Goal: Information Seeking & Learning: Find specific fact

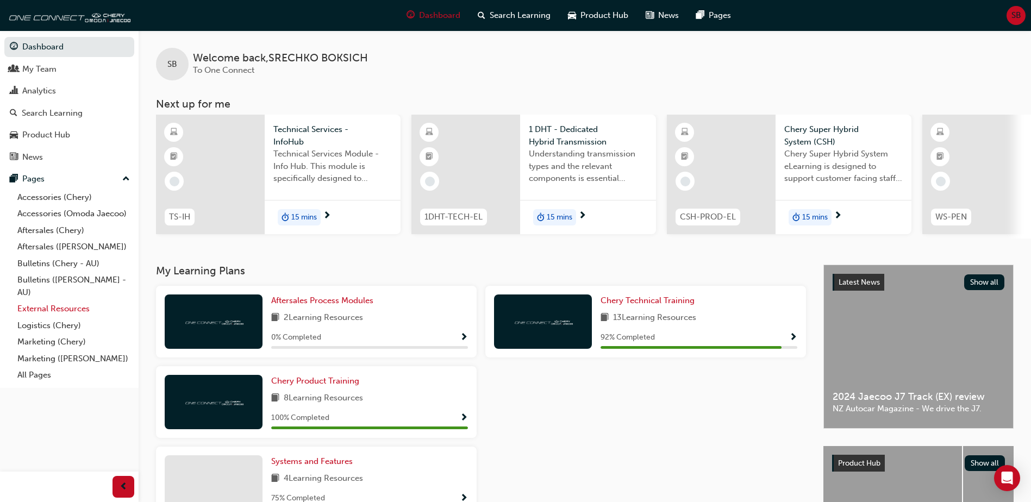
click at [60, 308] on link "External Resources" at bounding box center [73, 308] width 121 height 17
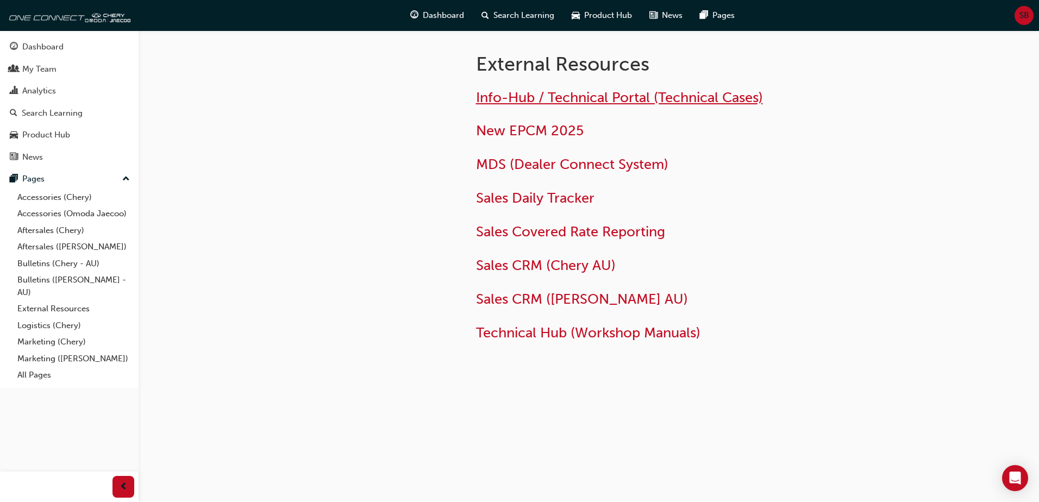
click at [550, 101] on span "Info-Hub / Technical Portal (Technical Cases)" at bounding box center [619, 97] width 287 height 17
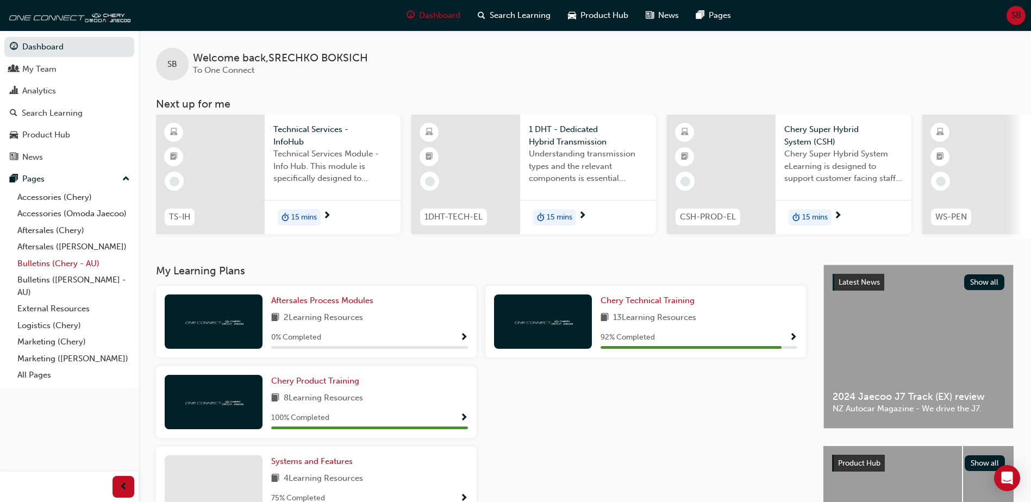
click at [62, 257] on link "Bulletins (Chery - AU)" at bounding box center [73, 263] width 121 height 17
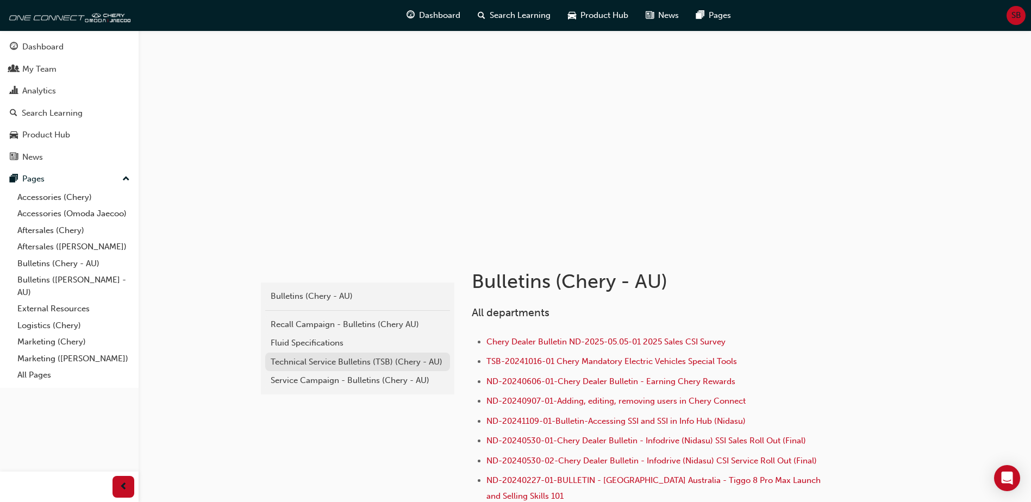
click at [334, 363] on div "Technical Service Bulletins (TSB) (Chery - AU)" at bounding box center [358, 362] width 174 height 12
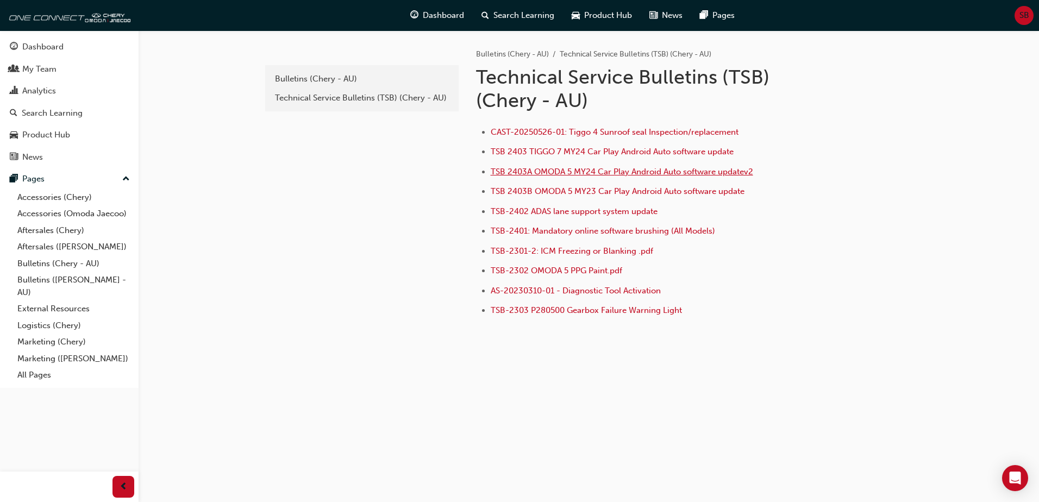
click at [563, 174] on span "TSB 2403A OMODA 5 MY24 Car Play Android Auto software updatev2" at bounding box center [622, 172] width 262 height 10
